Goal: Register for event/course

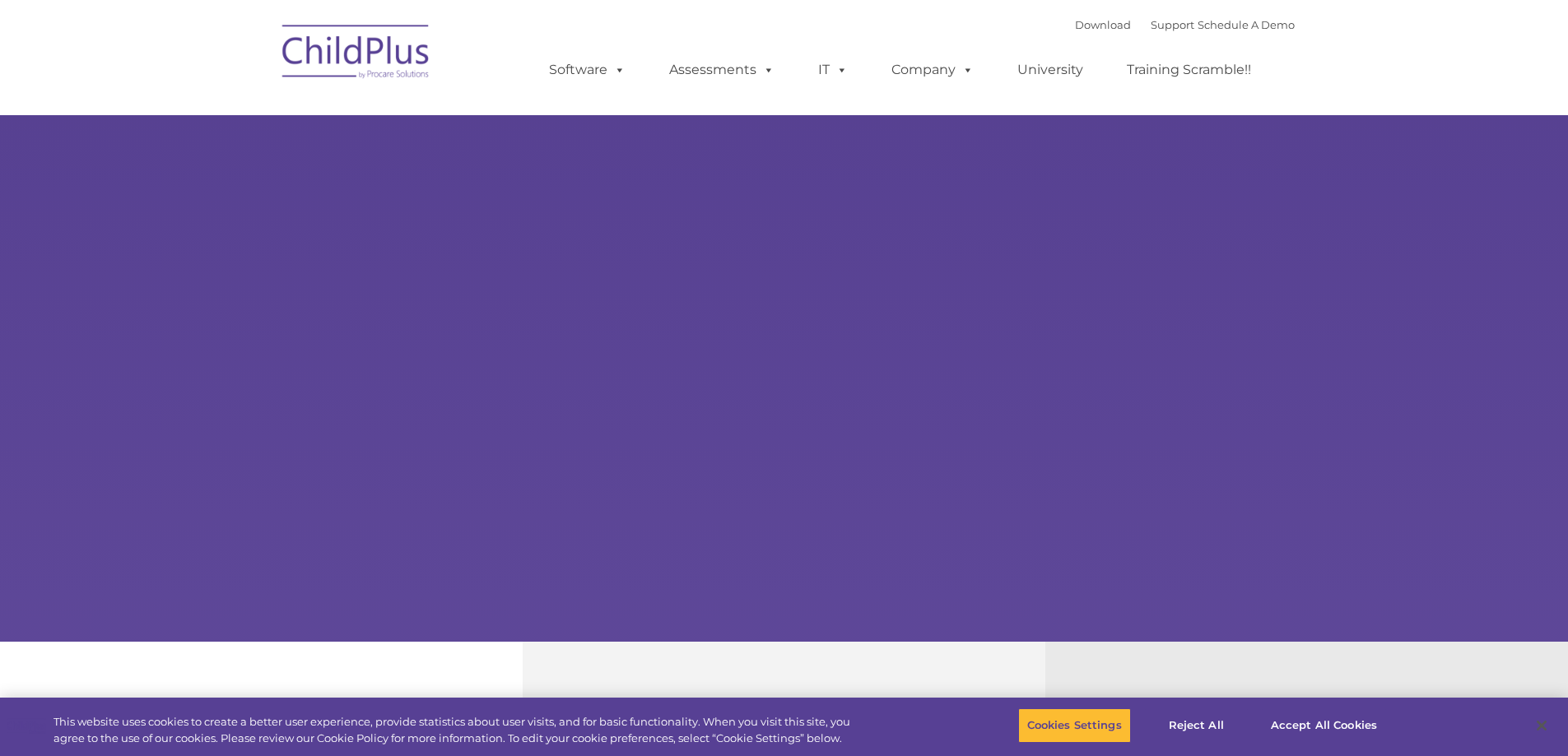
select select "MEDIUM"
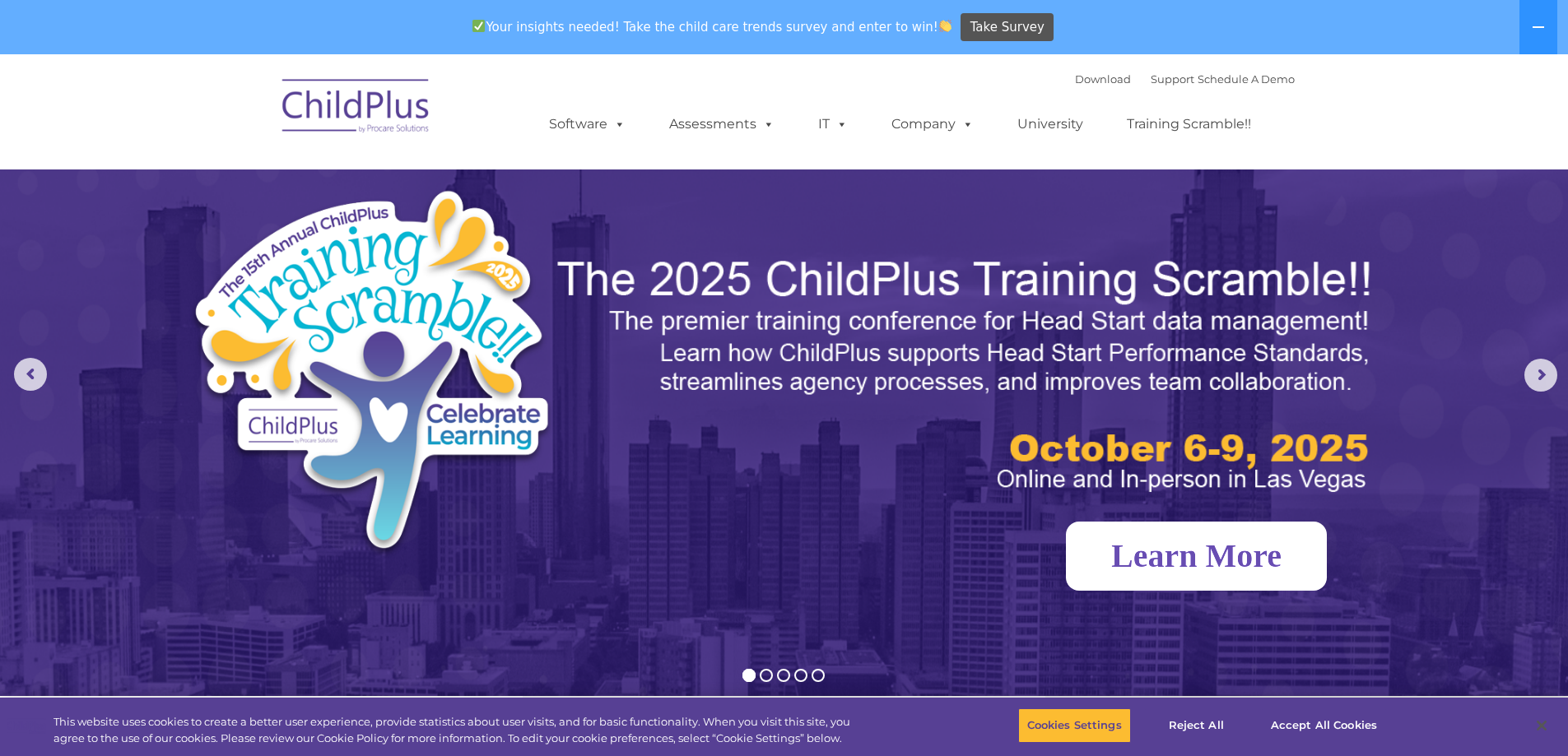
click at [1233, 562] on link "Learn More" at bounding box center [1196, 556] width 261 height 69
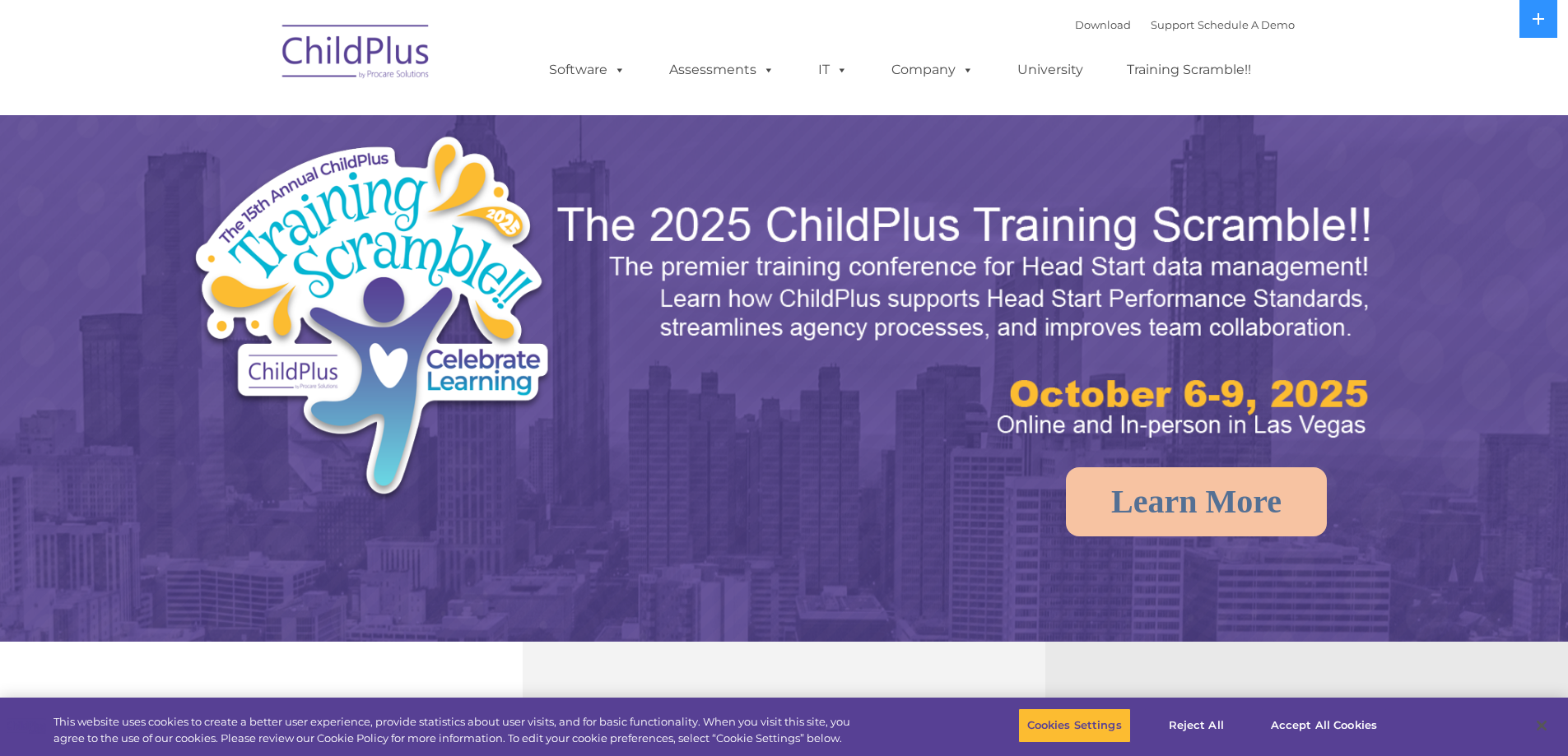
select select "MEDIUM"
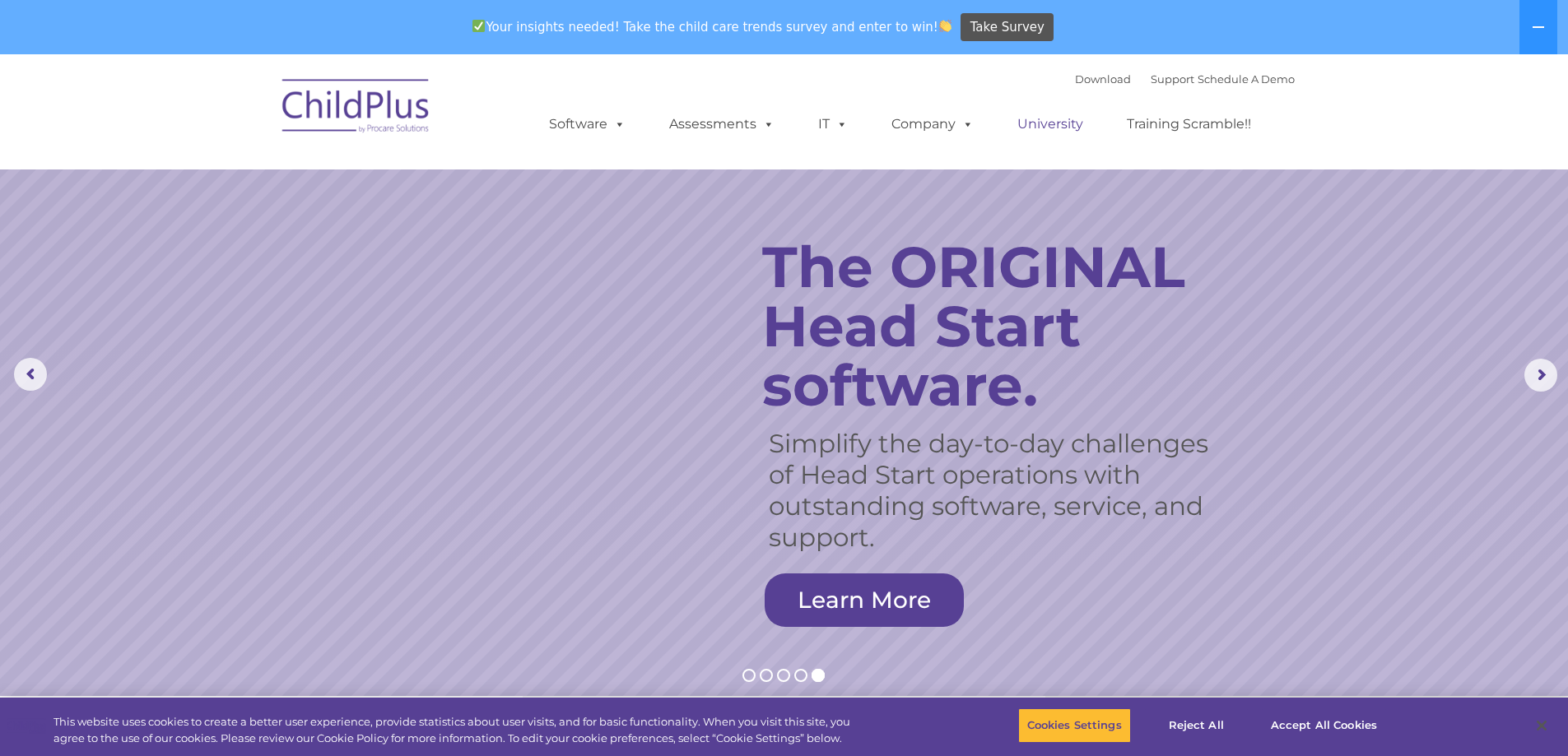
click at [1054, 123] on link "University" at bounding box center [1051, 124] width 99 height 33
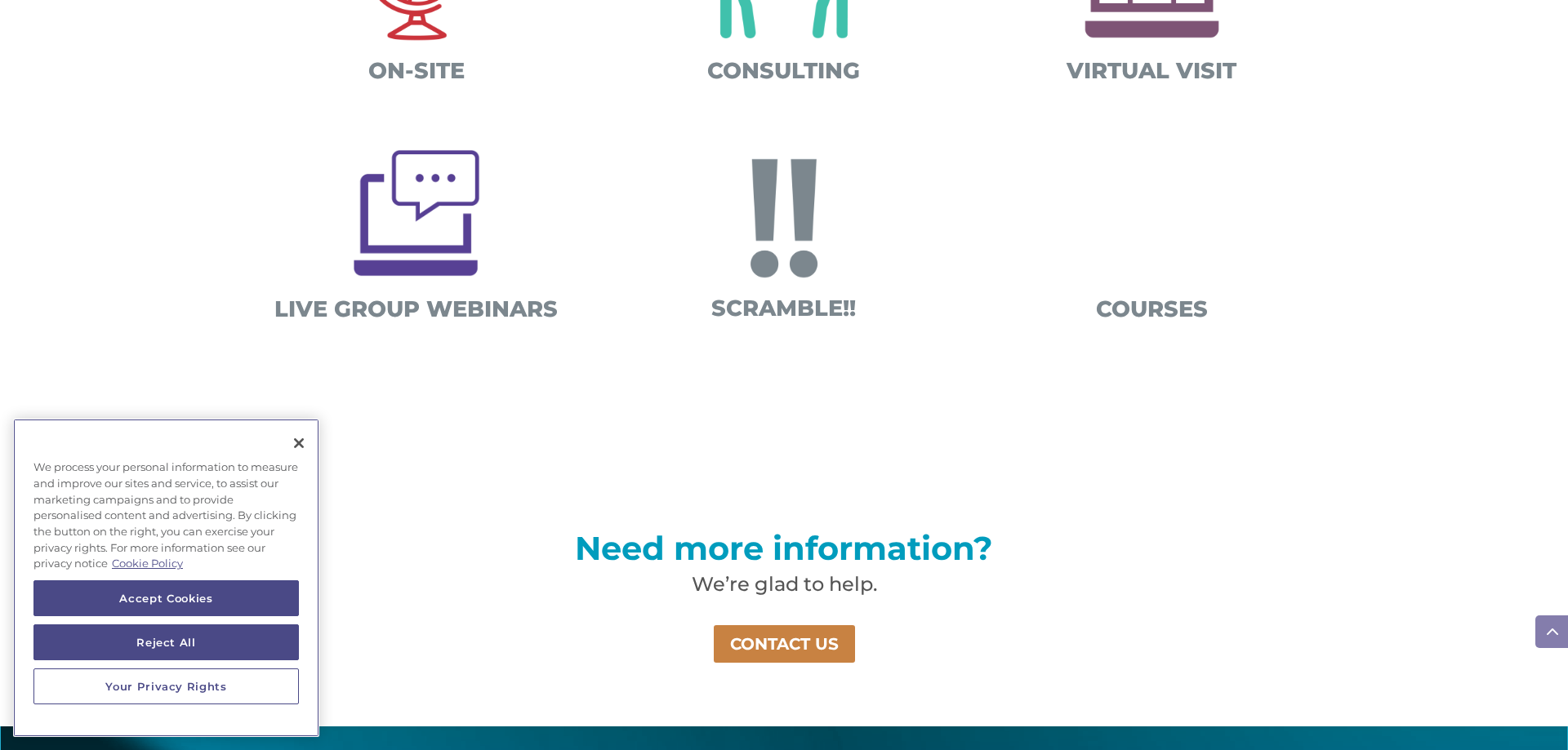
scroll to position [783, 0]
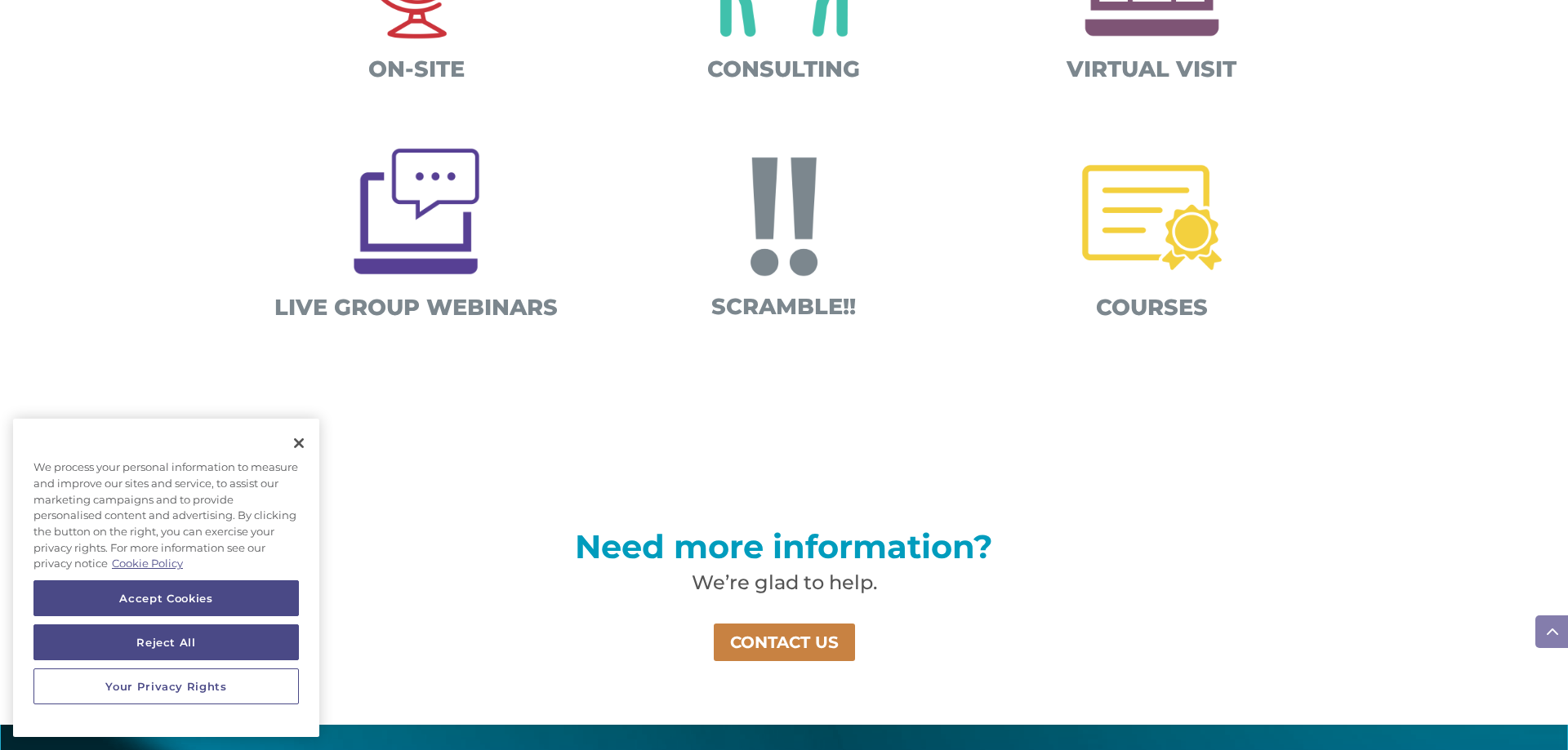
click at [1144, 221] on img at bounding box center [1152, 217] width 171 height 171
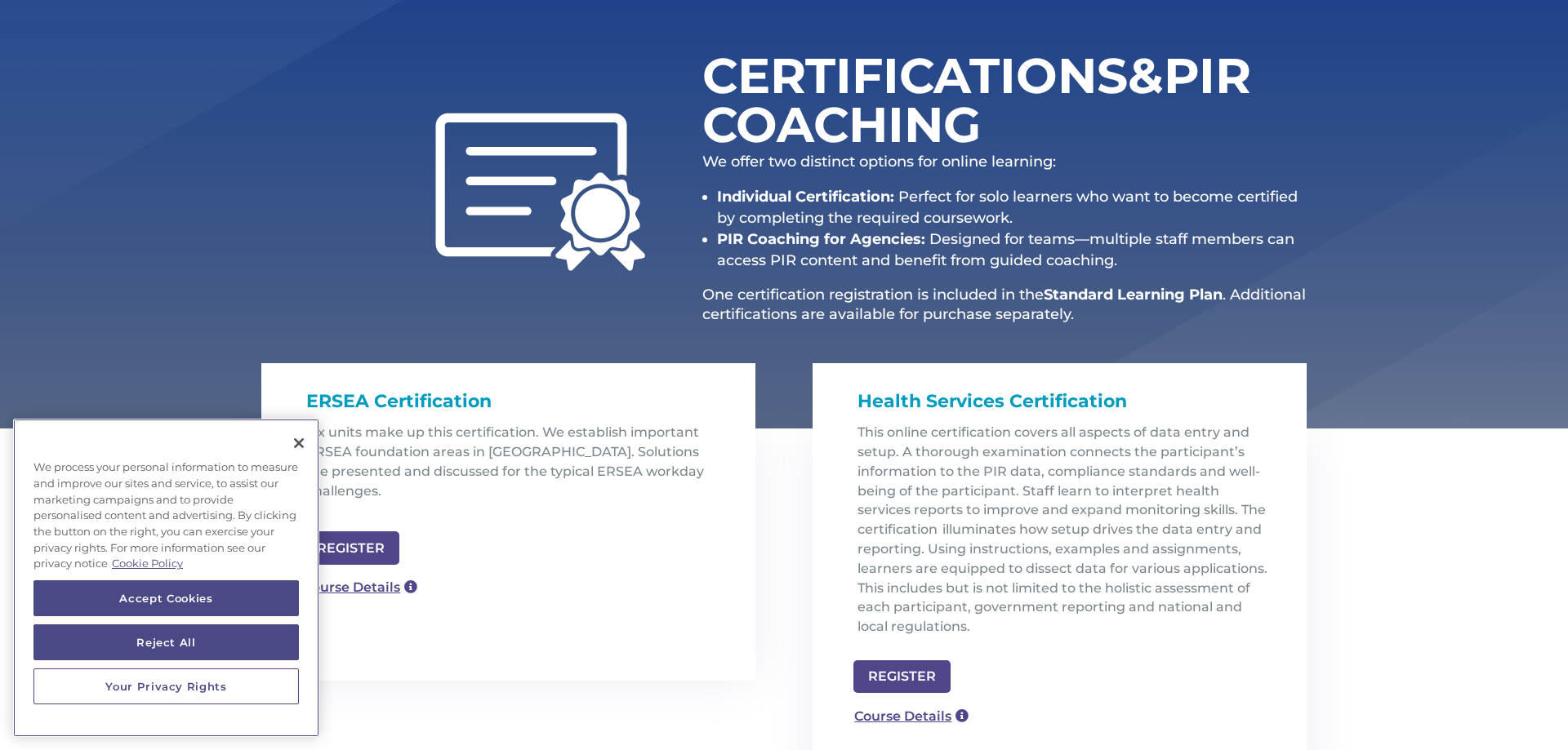
scroll to position [196, 0]
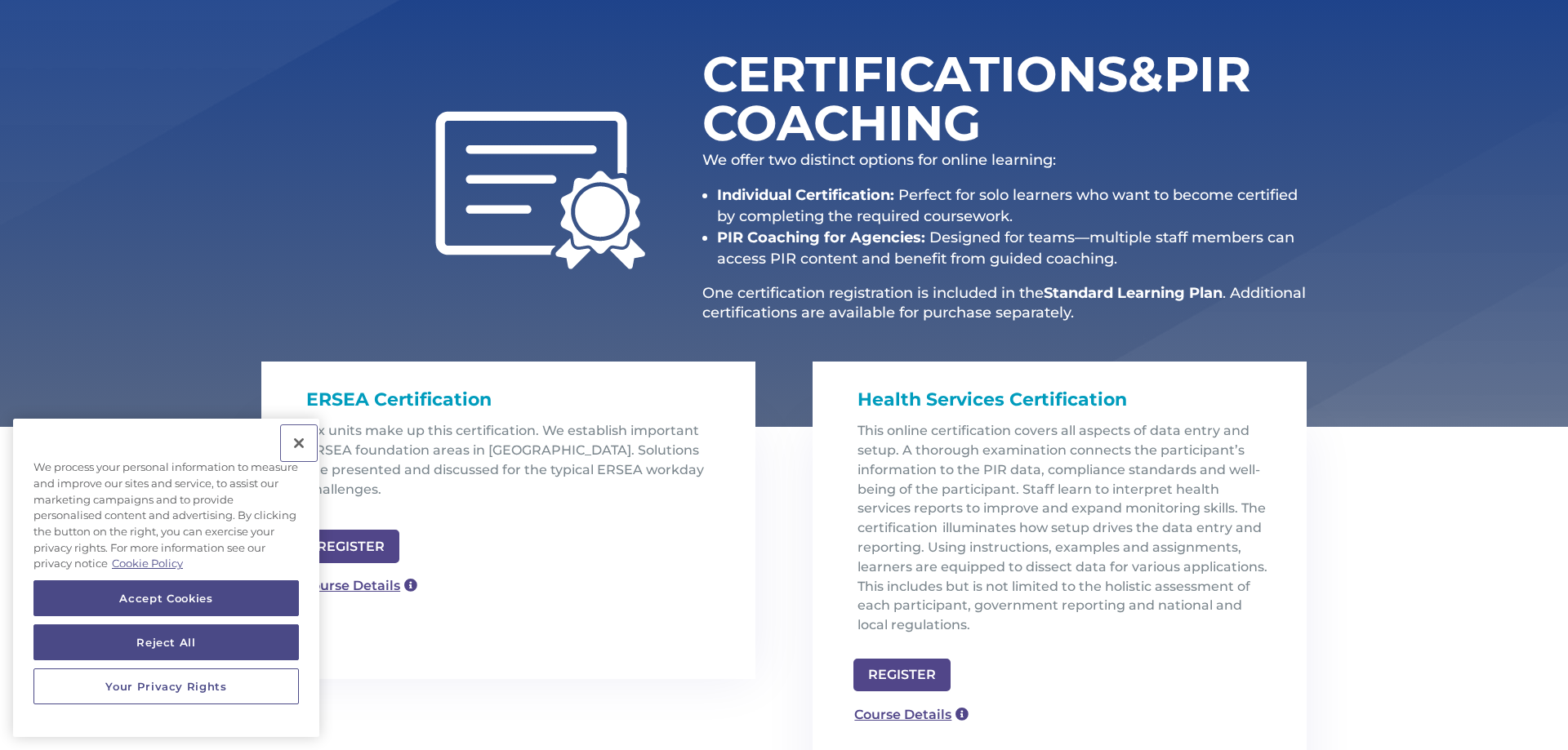
click at [303, 443] on button "Close" at bounding box center [299, 443] width 36 height 36
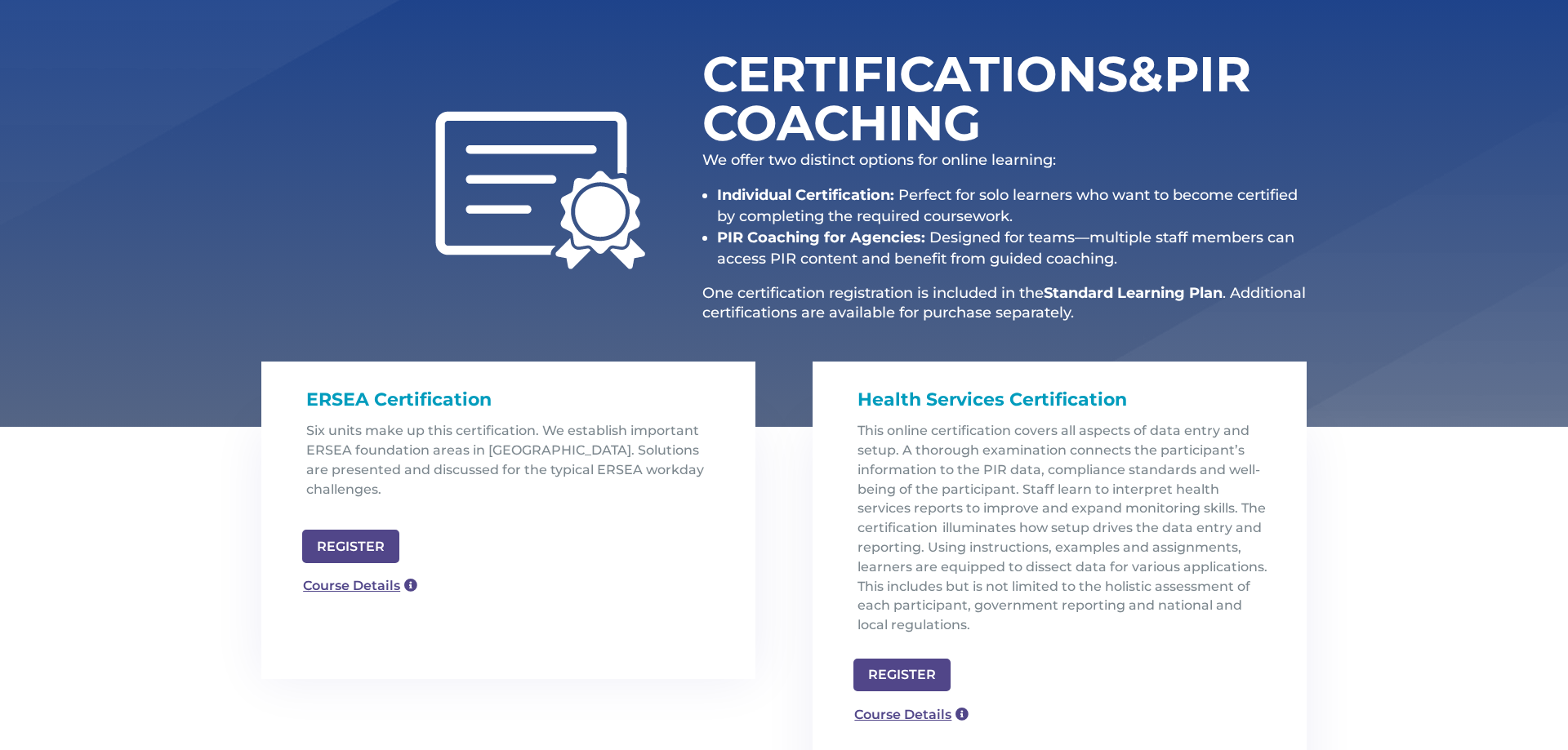
scroll to position [0, 0]
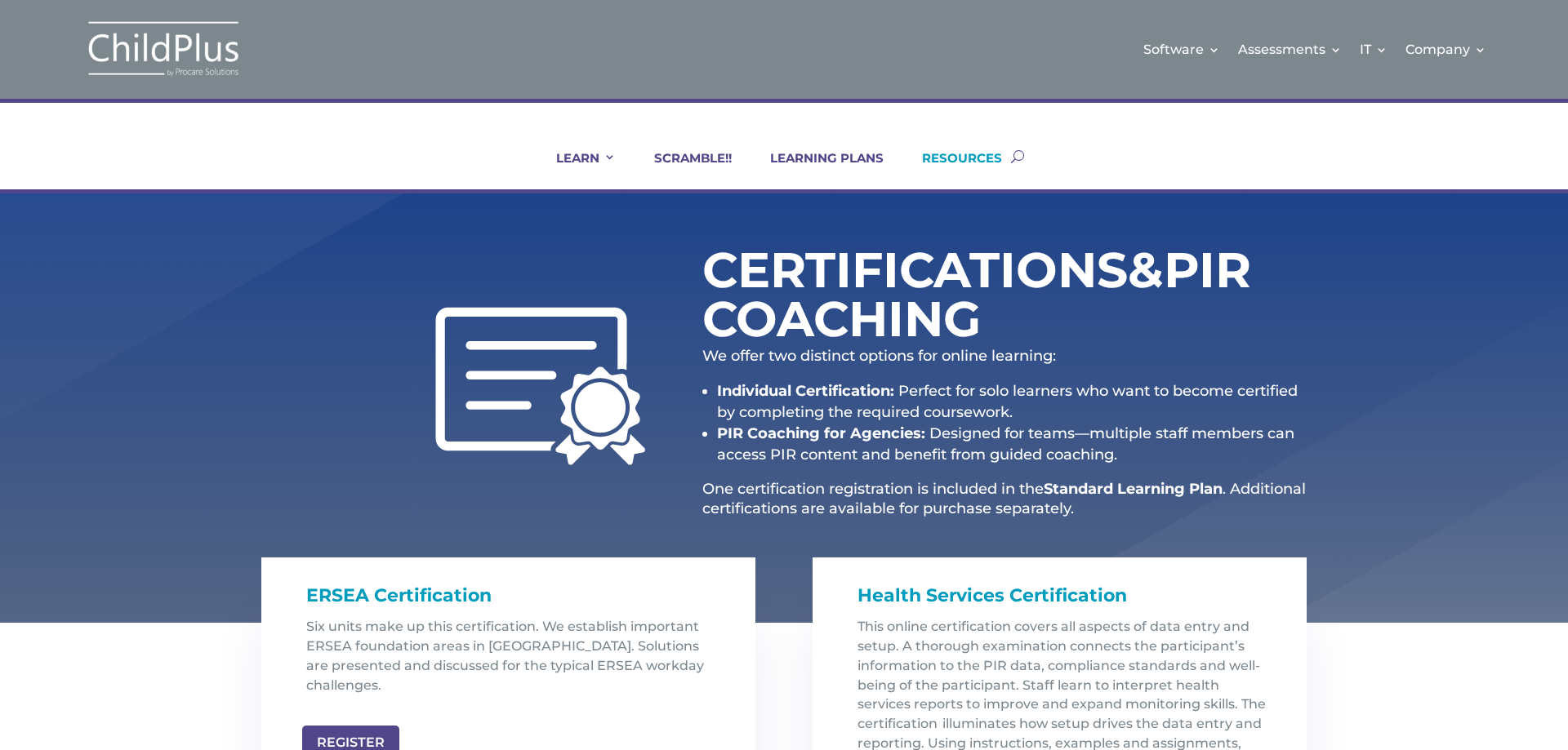
click at [961, 163] on link "RESOURCES" at bounding box center [952, 170] width 101 height 39
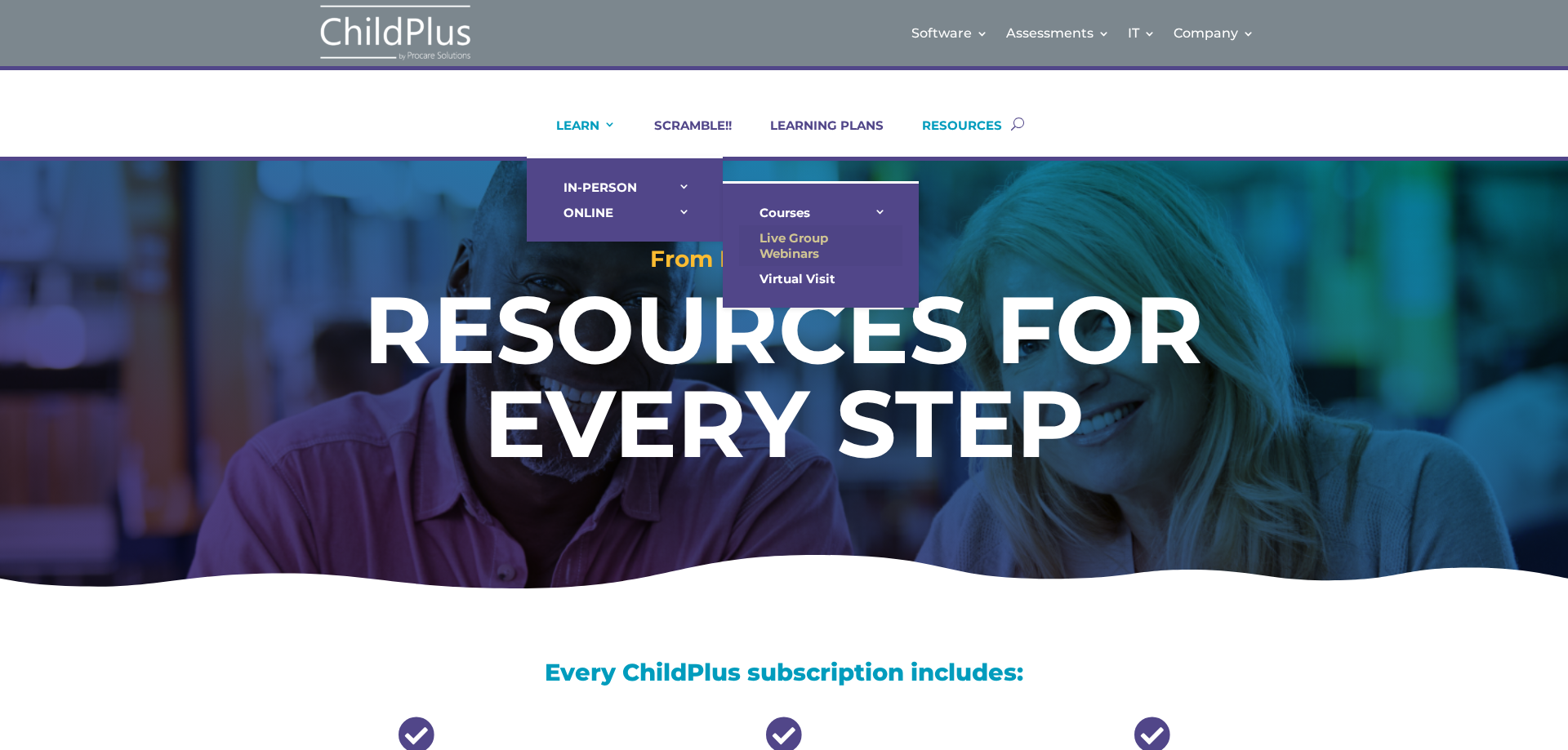
click at [814, 251] on link "Live Group Webinars" at bounding box center [821, 246] width 164 height 41
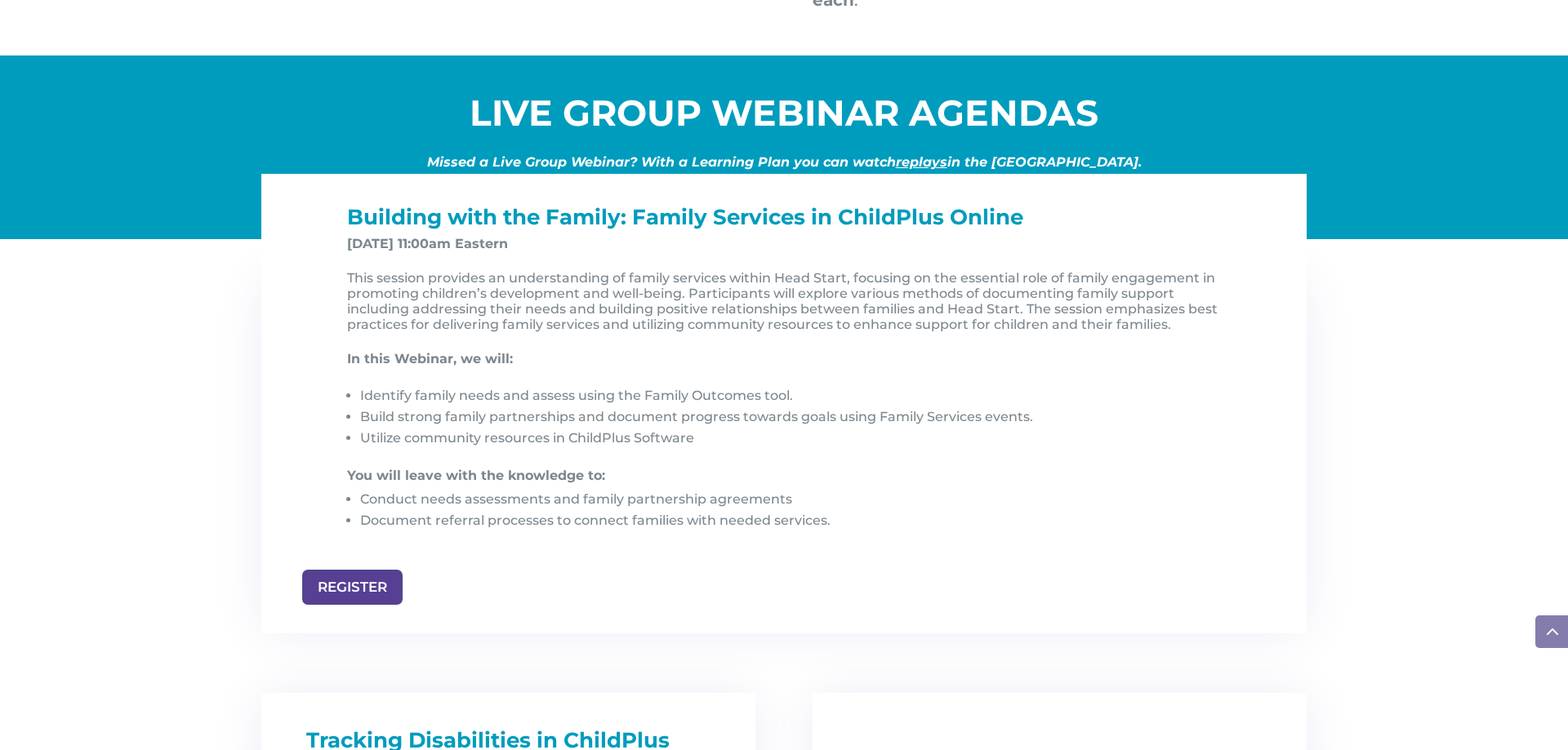
scroll to position [1592, 0]
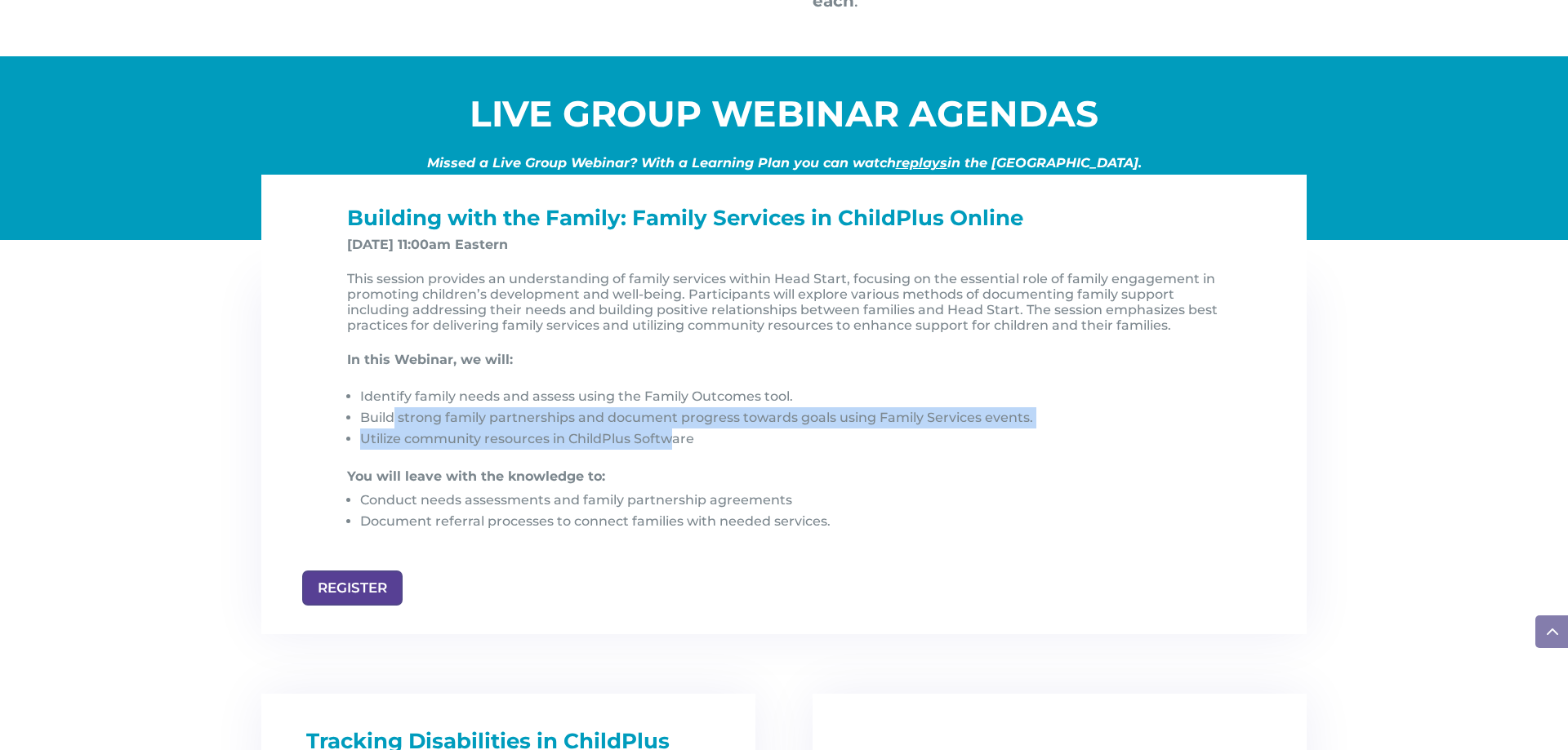
drag, startPoint x: 395, startPoint y: 417, endPoint x: 668, endPoint y: 434, distance: 273.5
click at [668, 434] on ul "Identify family needs and assess using the Family Outcomes tool. Build strong f…" at bounding box center [791, 427] width 886 height 83
click at [668, 434] on li "Utilize community resources in ChildPlus Software" at bounding box center [797, 439] width 873 height 21
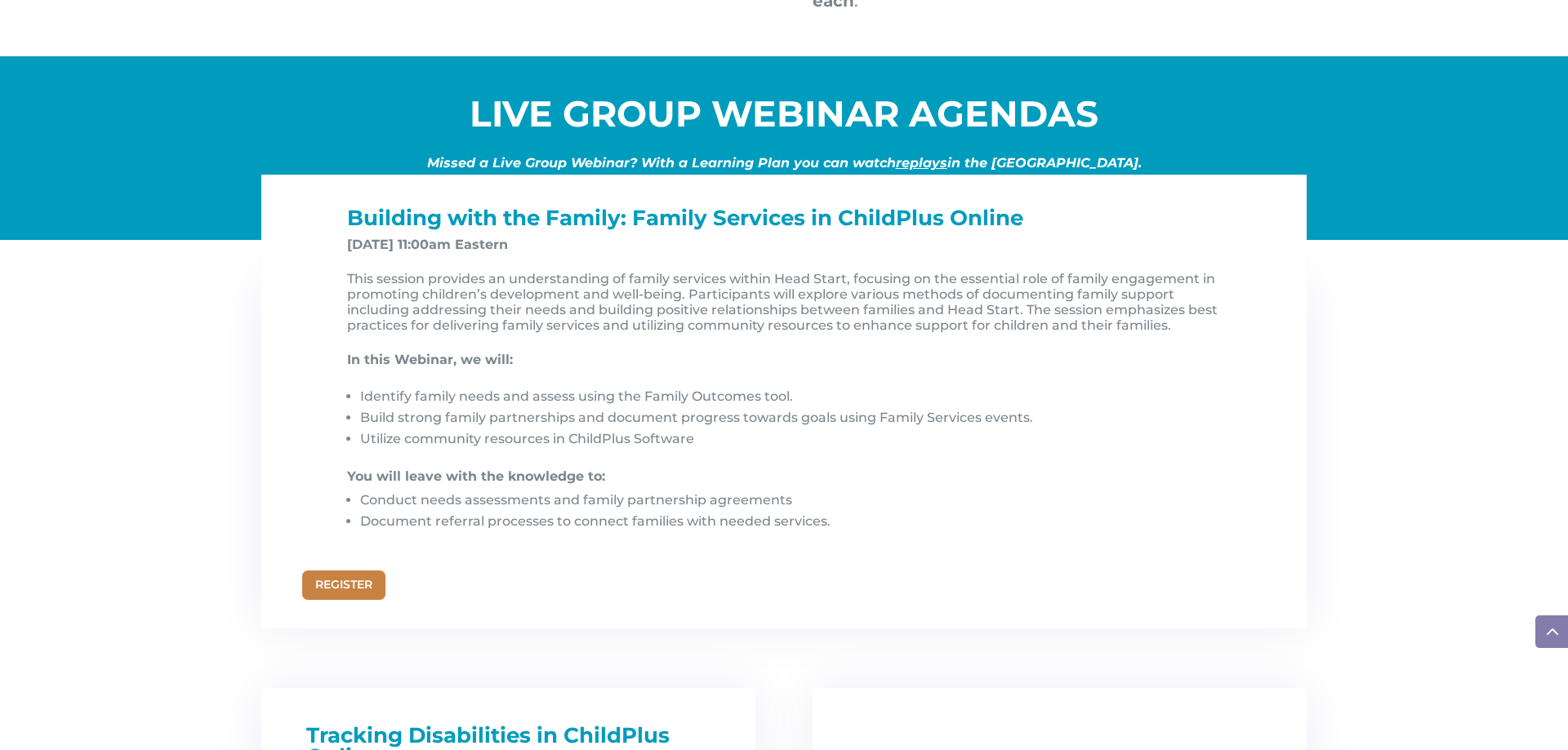
click at [362, 585] on link "REGISTER" at bounding box center [344, 585] width 83 height 29
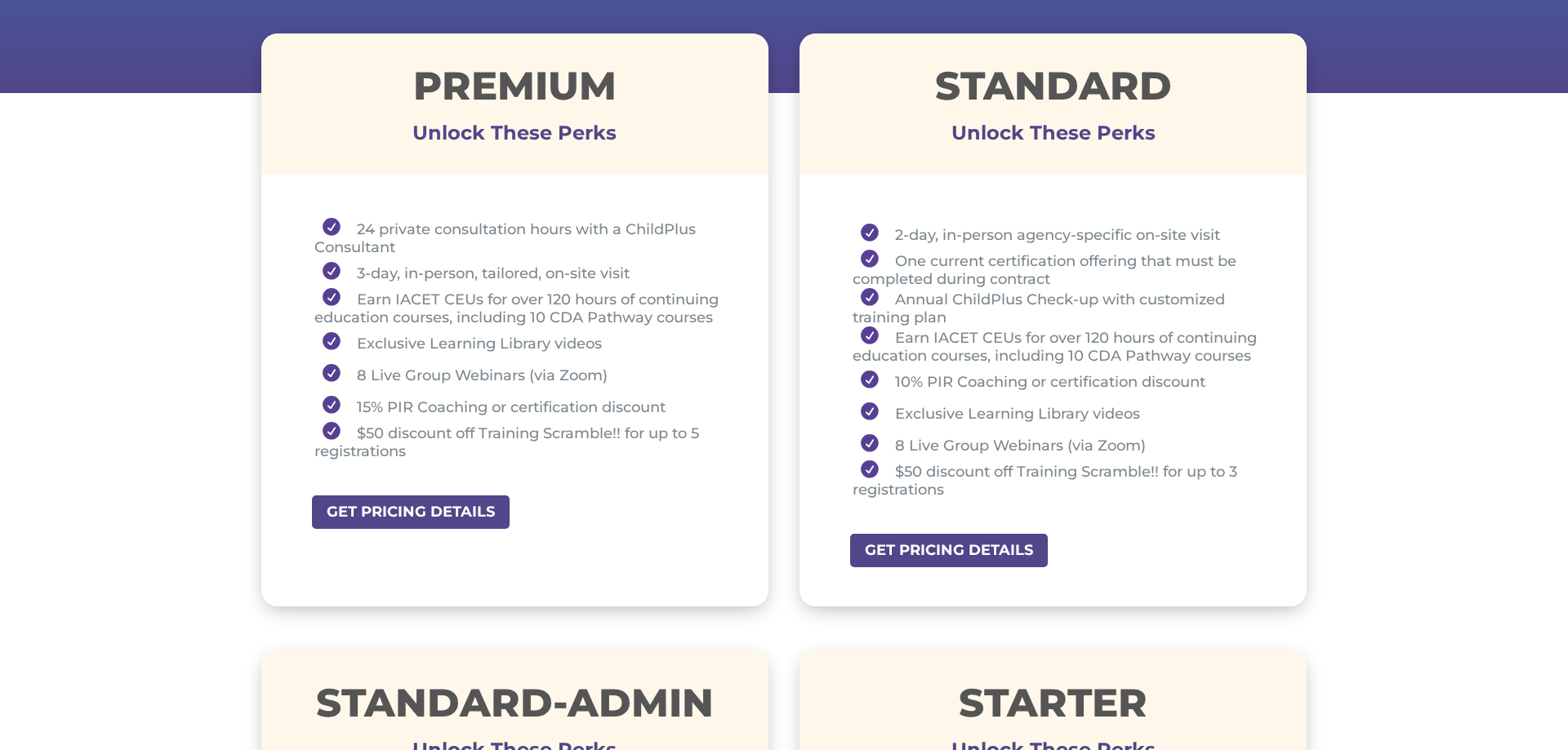
scroll to position [590, 0]
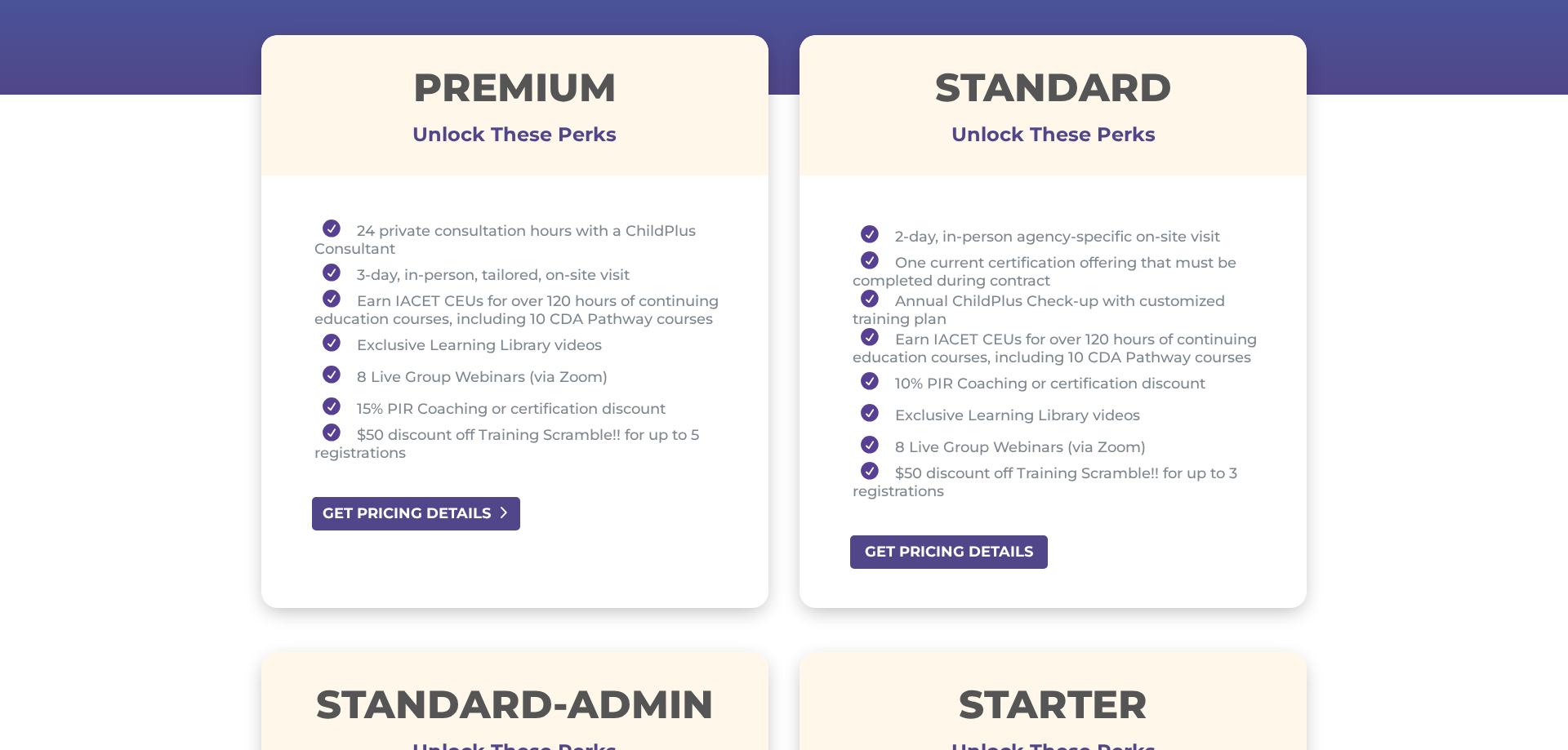
click at [469, 513] on link "GET PRICING DETAILS" at bounding box center [416, 513] width 212 height 37
